Goal: Task Accomplishment & Management: Manage account settings

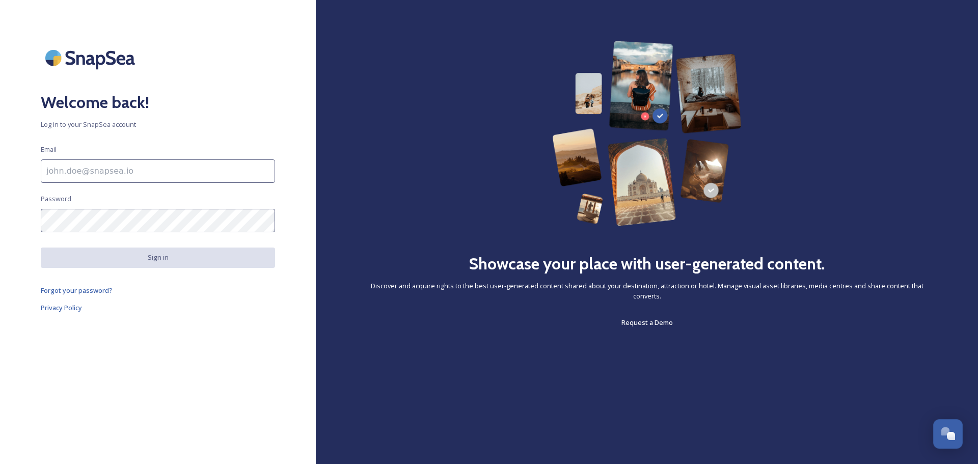
click at [152, 167] on input at bounding box center [158, 170] width 234 height 23
type input "[PERSON_NAME][EMAIL_ADDRESS][DOMAIN_NAME]"
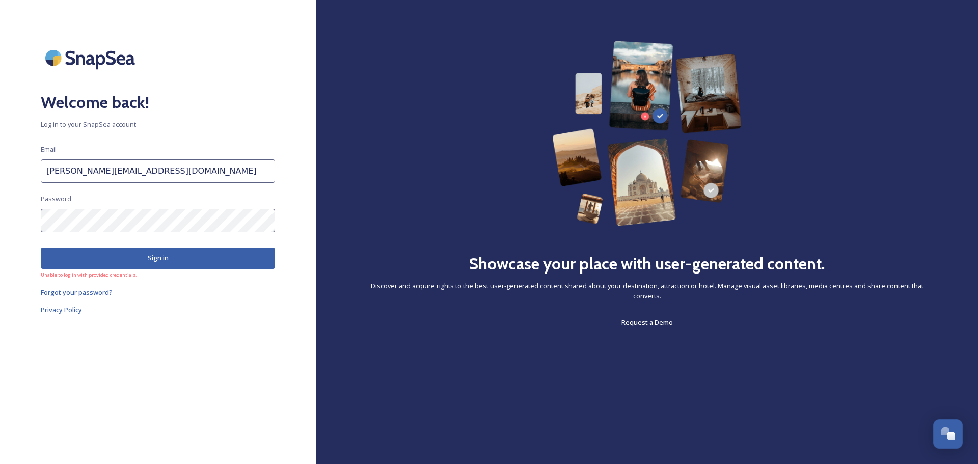
click at [0, 205] on html "Welcome back! Log in to your SnapSea account Email [EMAIL_ADDRESS][DOMAIN_NAME]…" at bounding box center [489, 232] width 978 height 464
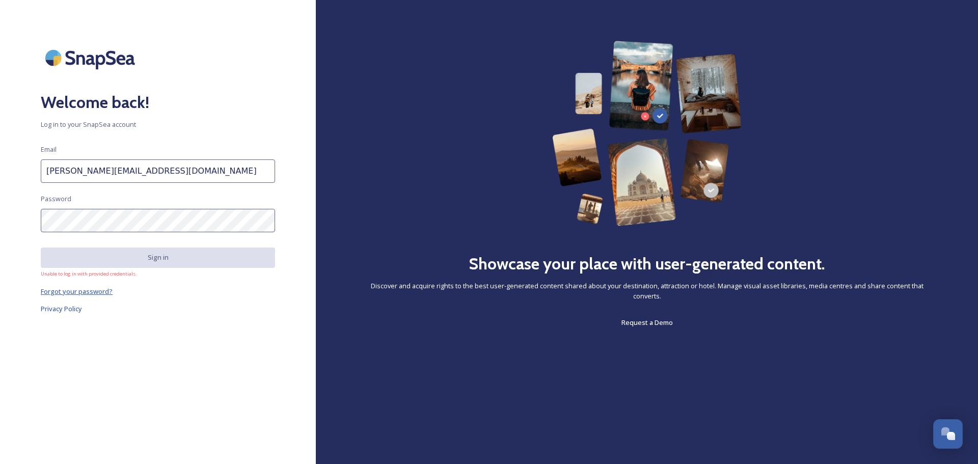
click at [100, 294] on span "Forgot your password?" at bounding box center [77, 291] width 72 height 9
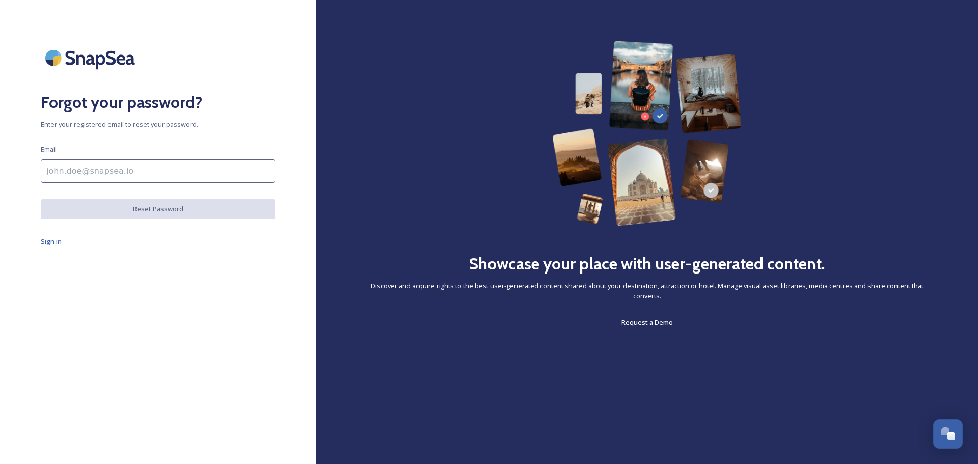
click at [123, 182] on input at bounding box center [158, 170] width 234 height 23
type input "[PERSON_NAME][EMAIL_ADDRESS][DOMAIN_NAME]"
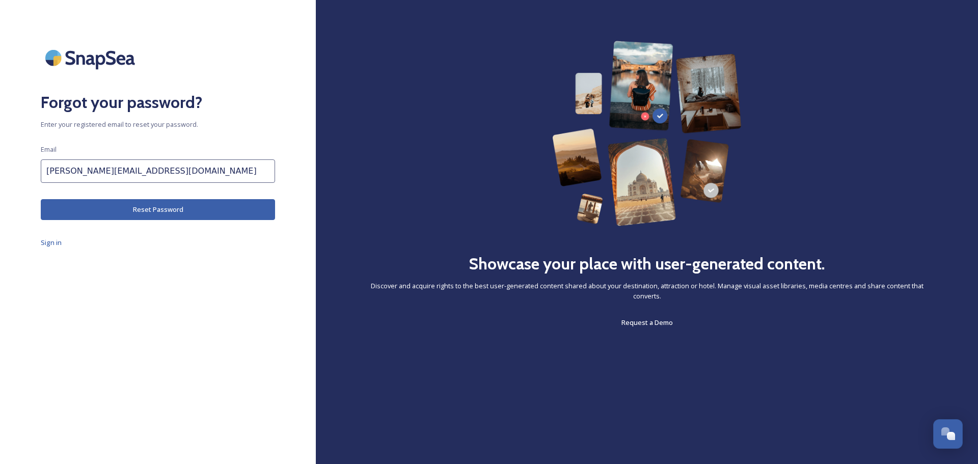
click at [159, 212] on button "Reset Password" at bounding box center [158, 209] width 234 height 21
